Goal: Information Seeking & Learning: Learn about a topic

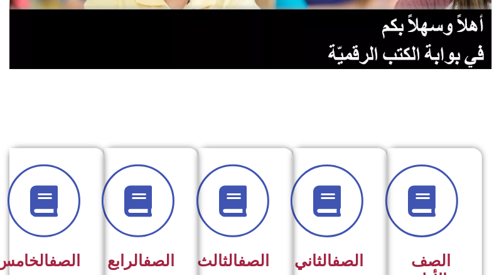
scroll to position [251, 0]
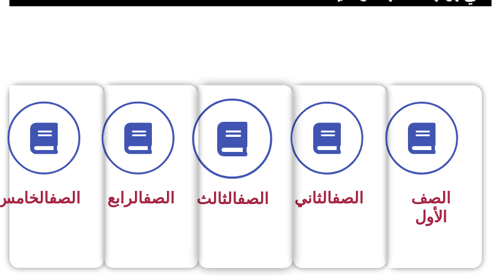
click at [243, 140] on icon at bounding box center [231, 139] width 34 height 34
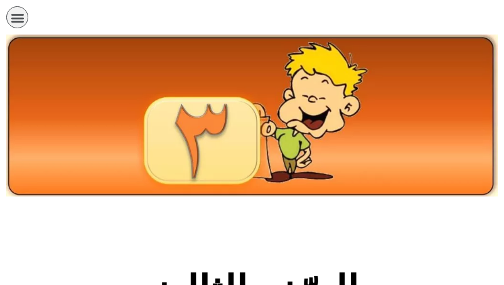
scroll to position [314, 0]
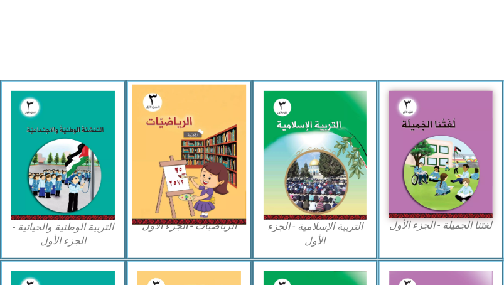
click at [240, 141] on img at bounding box center [189, 155] width 114 height 140
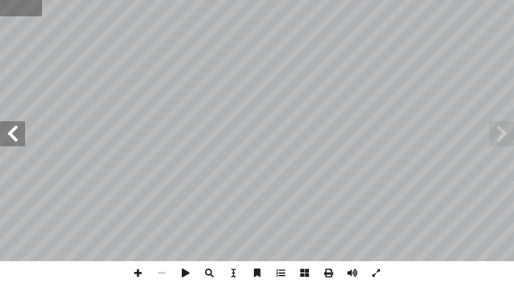
click at [24, 10] on input "text" at bounding box center [20, 8] width 41 height 16
type input "**"
click at [13, 132] on span at bounding box center [12, 133] width 25 height 25
click at [135, 273] on span at bounding box center [138, 273] width 24 height 24
click at [361, 0] on html "الصفحة الرئيسية الصف الأول الصف الثاني الصف الثالث الصف الرابع الصف الخامس الصف…" at bounding box center [257, 42] width 514 height 85
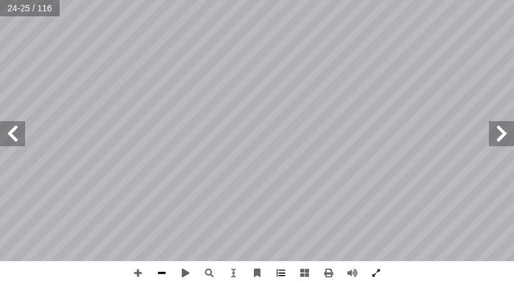
click at [162, 276] on span at bounding box center [162, 273] width 24 height 24
click at [140, 276] on span at bounding box center [138, 273] width 24 height 24
click at [15, 142] on span at bounding box center [12, 133] width 25 height 25
click at [117, 85] on html "الصفحة الرئيسية الصف الأول الصف الثاني الصف الثالث الصف الرابع الصف الخامس الصف…" at bounding box center [257, 42] width 514 height 85
click at [513, 270] on div "٢٢ : ِ ر َ م ْ ح أ � ْ ال ِ ن ْ و َّ لل � ِ ب ِ ن َّ و َ ل ُ م ْ ال ِ د َ د َ ع…" at bounding box center [257, 142] width 514 height 285
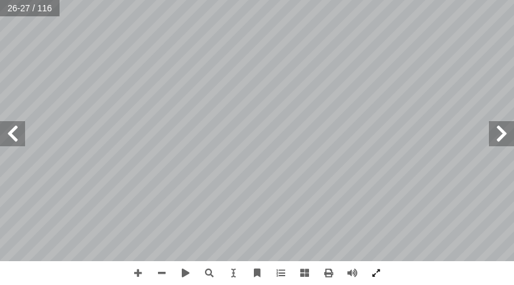
click at [456, 85] on html "الصفحة الرئيسية الصف الأول الصف الثاني الصف الثالث الصف الرابع الصف الخامس الصف…" at bounding box center [257, 42] width 514 height 85
click at [130, 278] on span at bounding box center [138, 273] width 24 height 24
click at [6, 132] on span at bounding box center [12, 133] width 25 height 25
